Goal: Check status: Check status

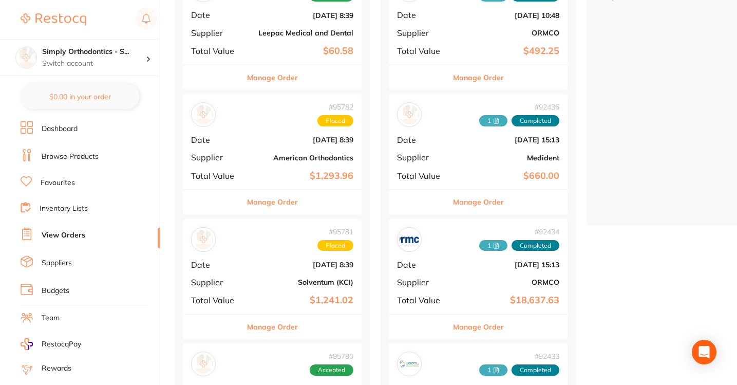
scroll to position [176, 0]
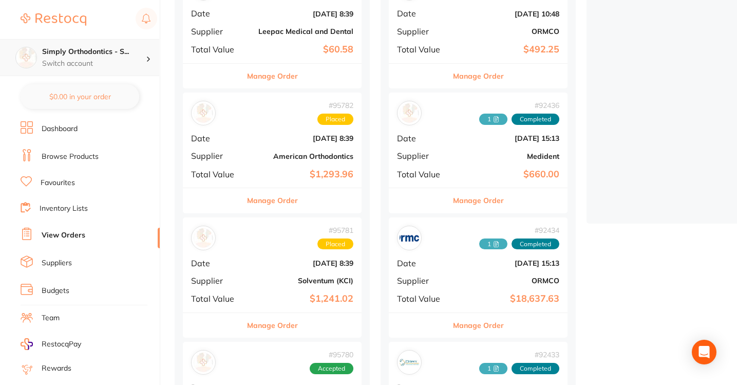
click at [95, 59] on p "Switch account" at bounding box center [94, 64] width 104 height 10
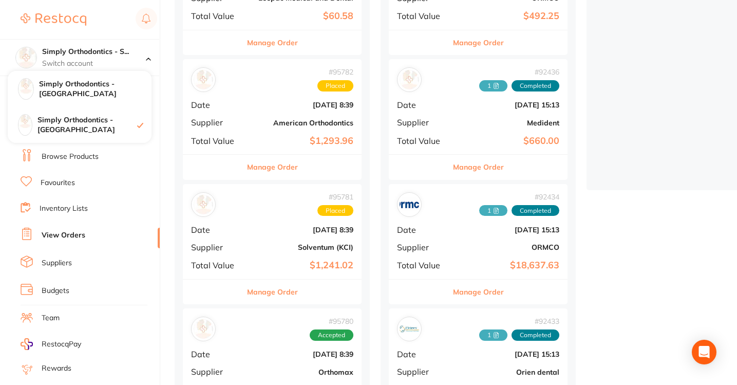
scroll to position [210, 0]
click at [260, 168] on button "Manage Order" at bounding box center [272, 166] width 51 height 25
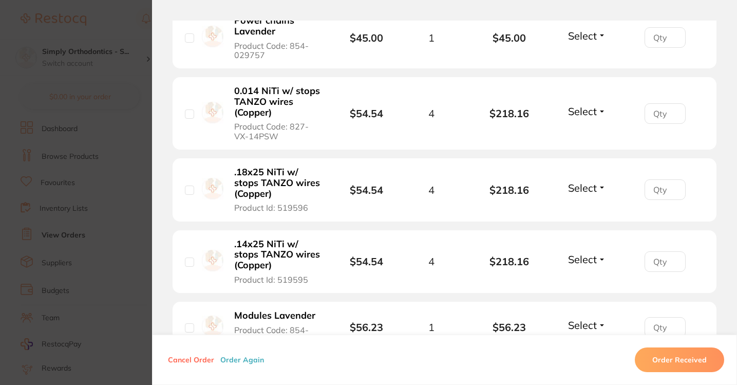
scroll to position [357, 0]
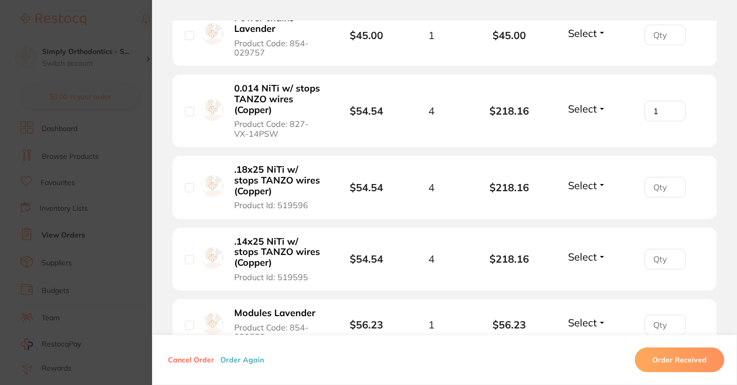
click at [670, 111] on input "1" at bounding box center [665, 111] width 41 height 21
click at [670, 111] on input "2" at bounding box center [665, 111] width 41 height 21
type input "1"
click at [670, 117] on input "1" at bounding box center [665, 111] width 41 height 21
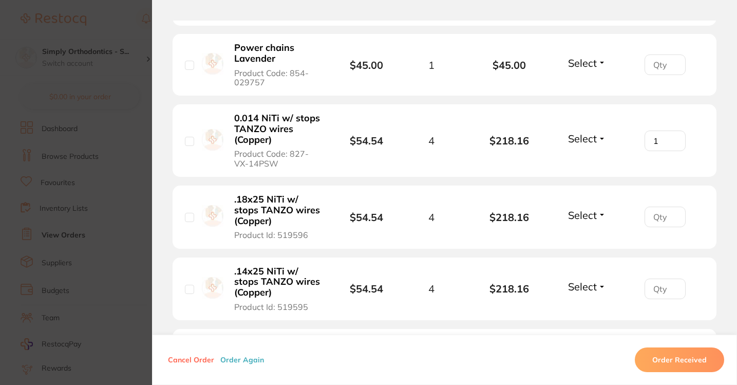
scroll to position [347, 0]
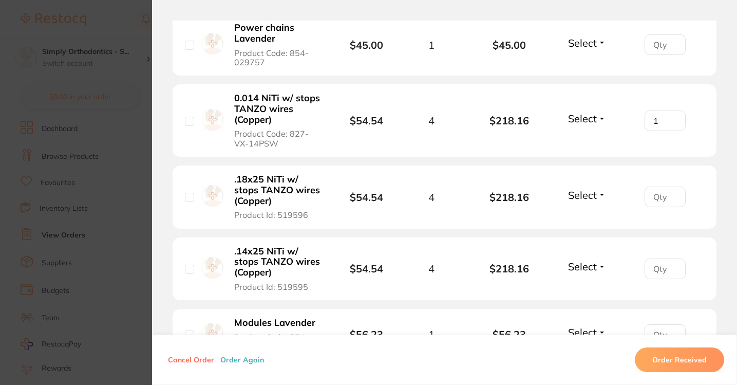
type input "1"
click at [672, 196] on input "1" at bounding box center [665, 196] width 41 height 21
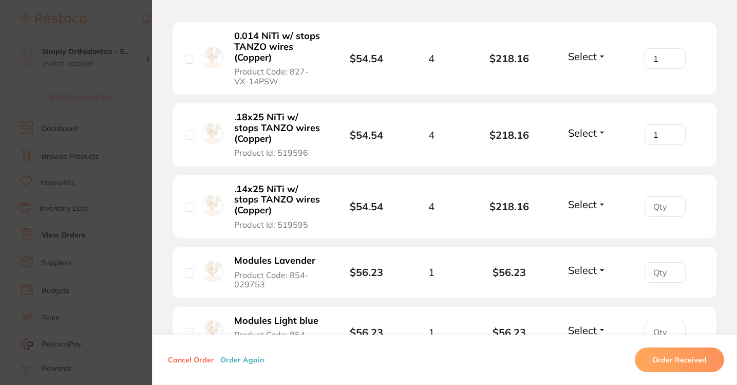
type input "1"
click at [671, 207] on input "1" at bounding box center [665, 206] width 41 height 21
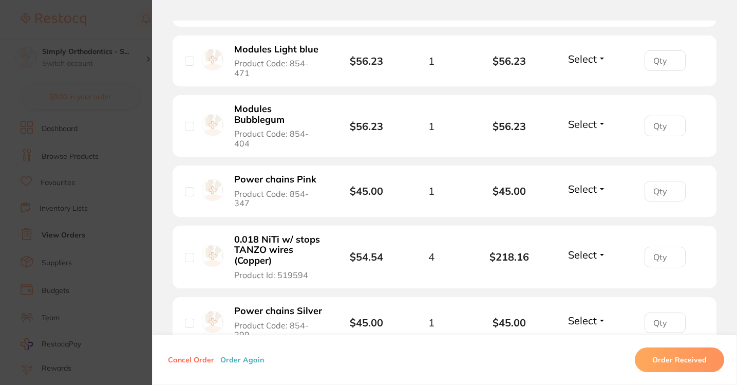
scroll to position [726, 0]
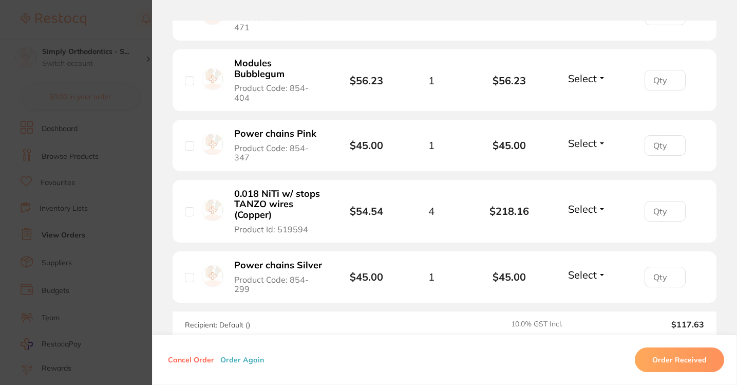
type input "1"
click at [670, 213] on input "1" at bounding box center [665, 211] width 41 height 21
click at [618, 229] on li "0.018 NiTi w/ stops TANZO wires (Copper) Product Id: 519594 $54.54 4 $218.16 Se…" at bounding box center [445, 211] width 544 height 63
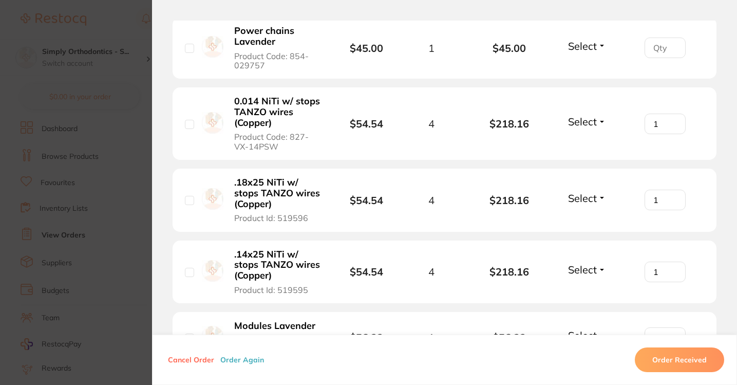
scroll to position [344, 0]
click at [672, 123] on input "2" at bounding box center [665, 124] width 41 height 21
click at [670, 128] on input "1" at bounding box center [665, 124] width 41 height 21
type input "0"
click at [670, 128] on input "0" at bounding box center [665, 124] width 41 height 21
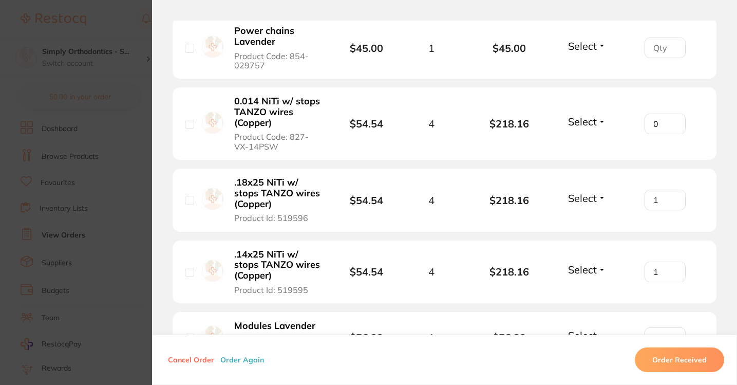
type input "0"
click at [672, 204] on input "0" at bounding box center [665, 200] width 41 height 21
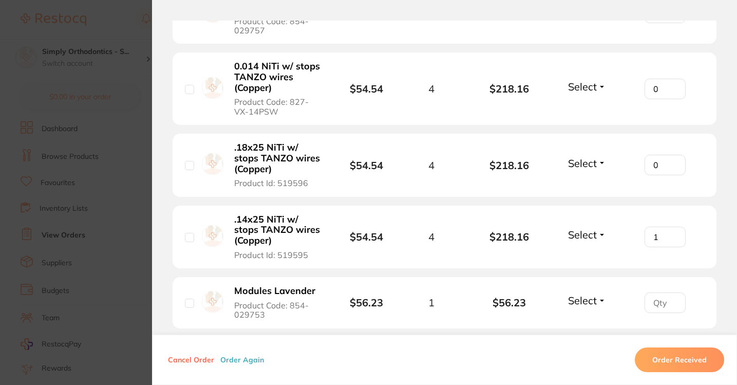
scroll to position [378, 0]
type input "0"
click at [671, 242] on input "0" at bounding box center [665, 237] width 41 height 21
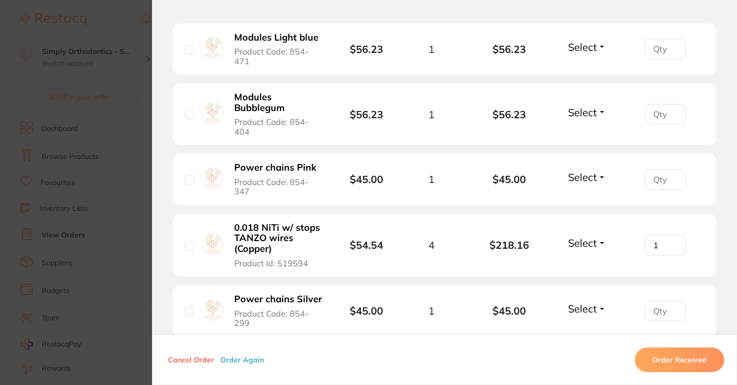
scroll to position [693, 0]
type input "0"
click at [672, 253] on input "0" at bounding box center [665, 244] width 41 height 21
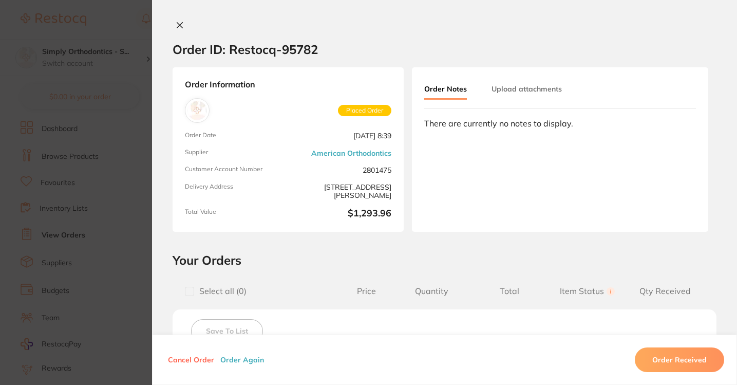
scroll to position [0, 0]
click at [180, 23] on icon at bounding box center [180, 26] width 6 height 6
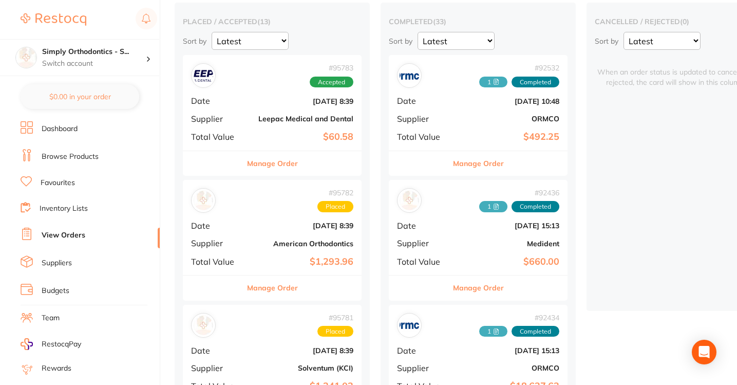
scroll to position [89, 0]
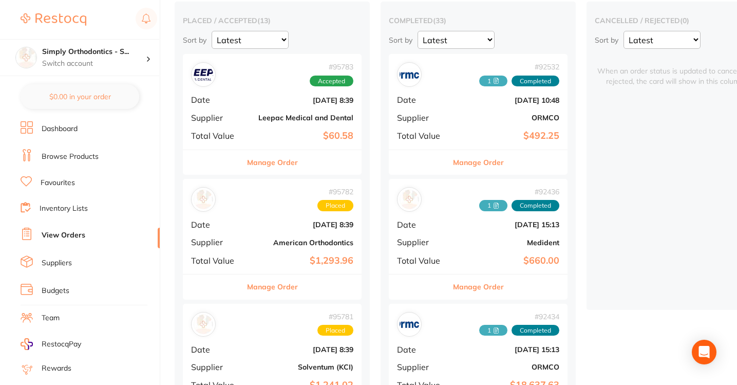
click at [277, 288] on button "Manage Order" at bounding box center [272, 286] width 51 height 25
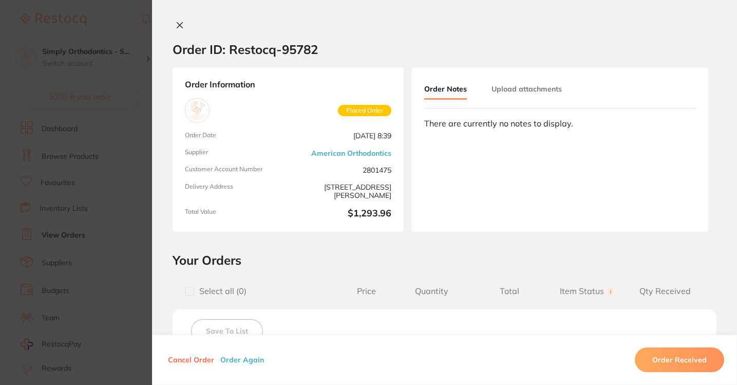
type input "0"
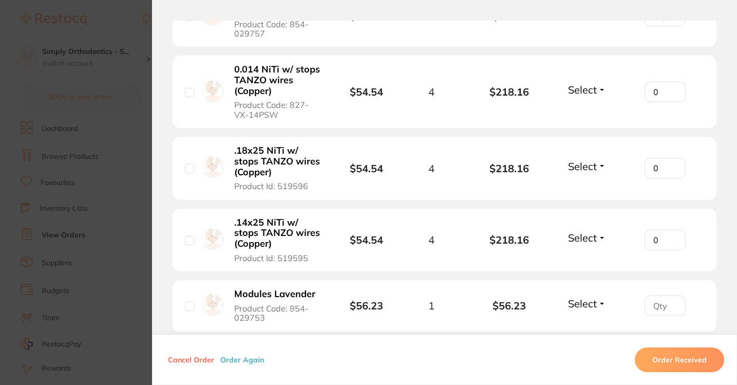
scroll to position [375, 0]
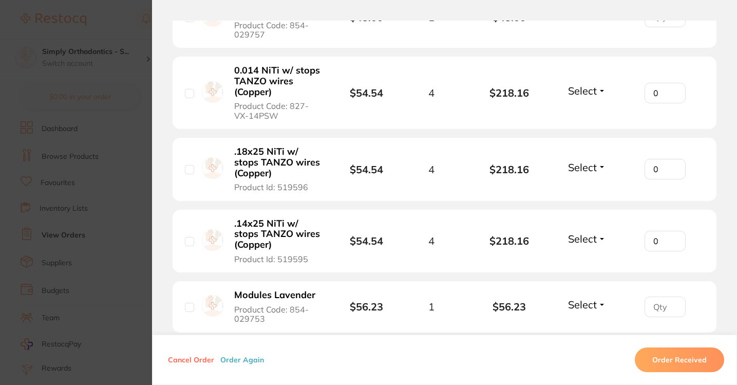
click at [266, 93] on b "0.014 NiTi w/ stops TANZO wires (Copper)" at bounding box center [278, 81] width 88 height 32
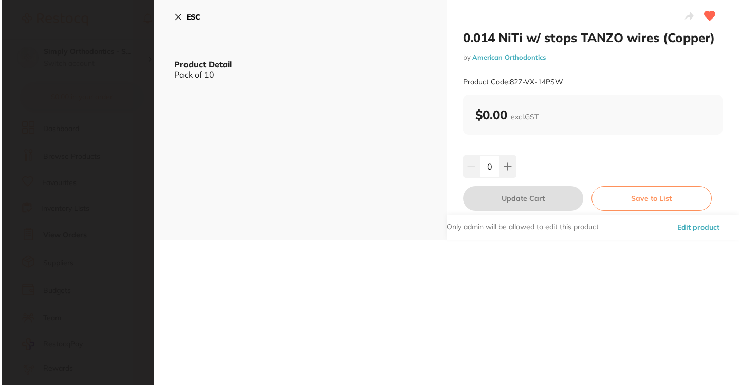
scroll to position [0, 0]
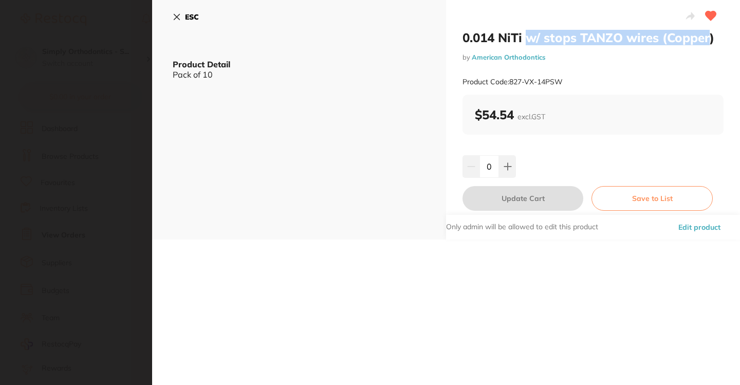
drag, startPoint x: 709, startPoint y: 39, endPoint x: 524, endPoint y: 31, distance: 185.6
click at [524, 31] on h2 "0.014 NiTi w/ stops TANZO wires (Copper)" at bounding box center [592, 37] width 261 height 15
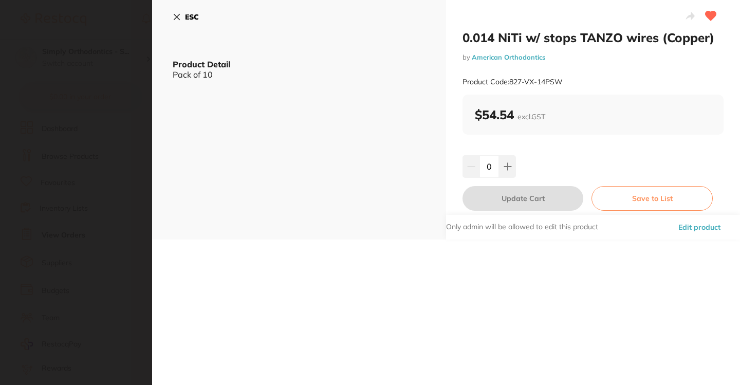
click at [656, 35] on h2 "0.014 NiTi w/ stops TANZO wires (Copper)" at bounding box center [592, 37] width 261 height 15
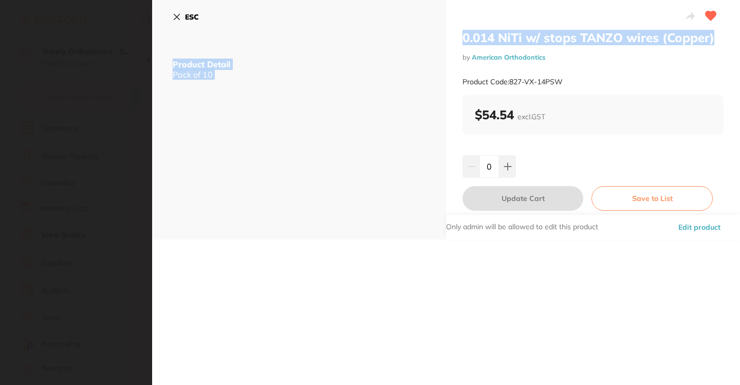
drag, startPoint x: 712, startPoint y: 38, endPoint x: 444, endPoint y: 31, distance: 268.2
click at [444, 31] on div "0.014 NiTi w/ stops TANZO wires (Copper) by American Orthodontics Product Code:…" at bounding box center [446, 119] width 588 height 239
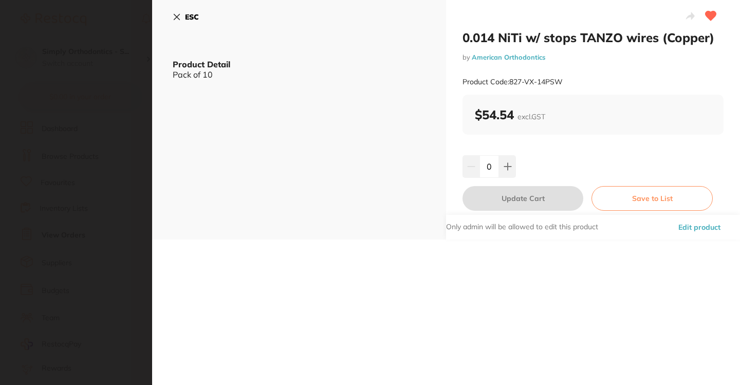
click at [453, 36] on div "0.014 NiTi w/ stops TANZO wires (Copper) by American Orthodontics Product Code:…" at bounding box center [593, 119] width 294 height 239
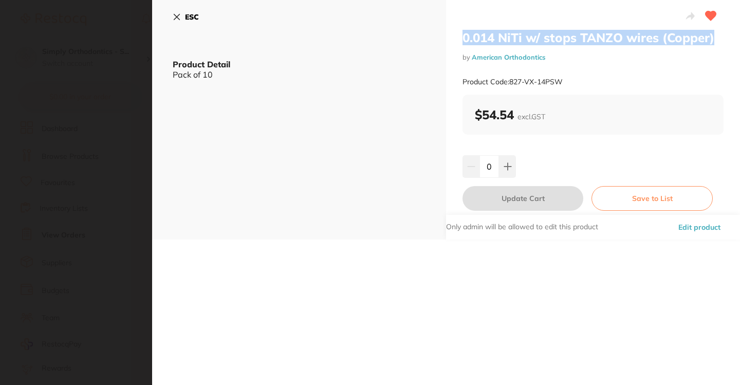
drag, startPoint x: 713, startPoint y: 38, endPoint x: 460, endPoint y: 36, distance: 252.8
click at [460, 36] on div "0.014 NiTi w/ stops TANZO wires (Copper) by American Orthodontics Product Code:…" at bounding box center [593, 119] width 294 height 239
copy h2 "0.014 NiTi w/ stops TANZO wires (Copper)"
click at [176, 17] on icon at bounding box center [177, 17] width 8 height 8
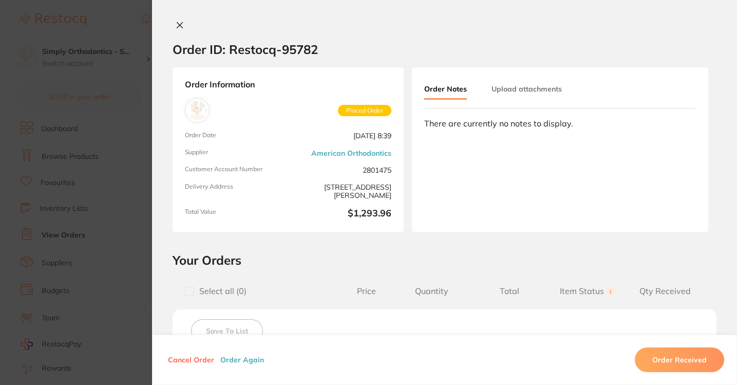
click at [177, 23] on icon at bounding box center [180, 25] width 8 height 8
